Goal: Task Accomplishment & Management: Use online tool/utility

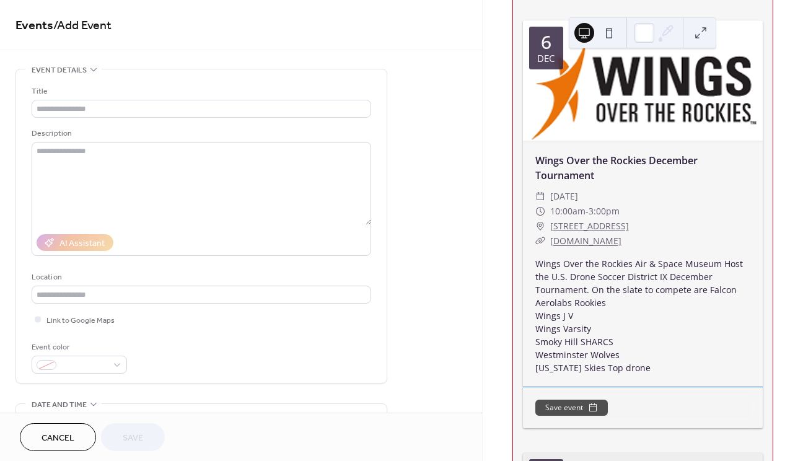
scroll to position [1363, 0]
